Goal: Find specific page/section: Find specific page/section

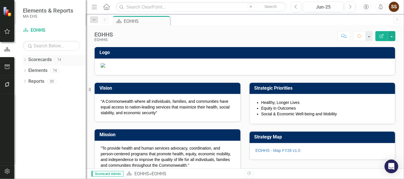
click at [26, 59] on icon "Dropdown" at bounding box center [25, 60] width 4 height 3
click at [28, 70] on icon "Dropdown" at bounding box center [28, 70] width 4 height 3
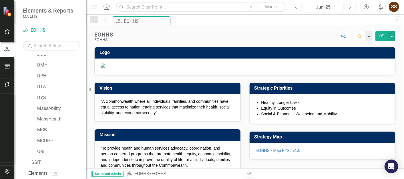
scroll to position [59, 0]
click at [49, 117] on link "MCB" at bounding box center [61, 119] width 49 height 7
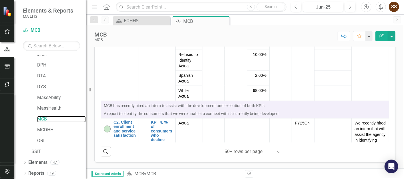
scroll to position [266, 0]
click at [25, 159] on div "Dropdown Elements 47" at bounding box center [54, 163] width 63 height 11
click at [24, 163] on icon "Dropdown" at bounding box center [25, 162] width 4 height 3
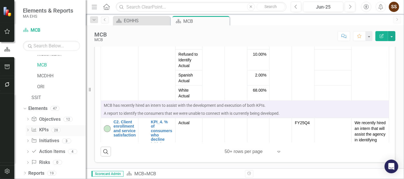
click at [40, 129] on link "KPI KPIs" at bounding box center [39, 130] width 17 height 7
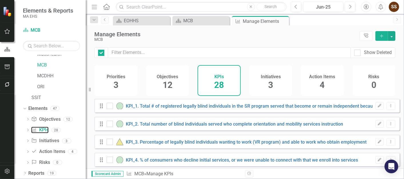
checkbox input "false"
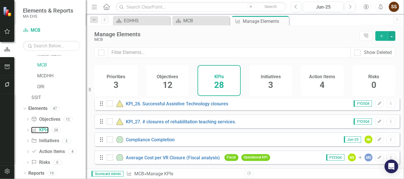
scroll to position [438, 0]
click at [161, 156] on link "Average Cost per VR Closure (Fiscal analysis)" at bounding box center [173, 157] width 94 height 5
